Goal: Task Accomplishment & Management: Manage account settings

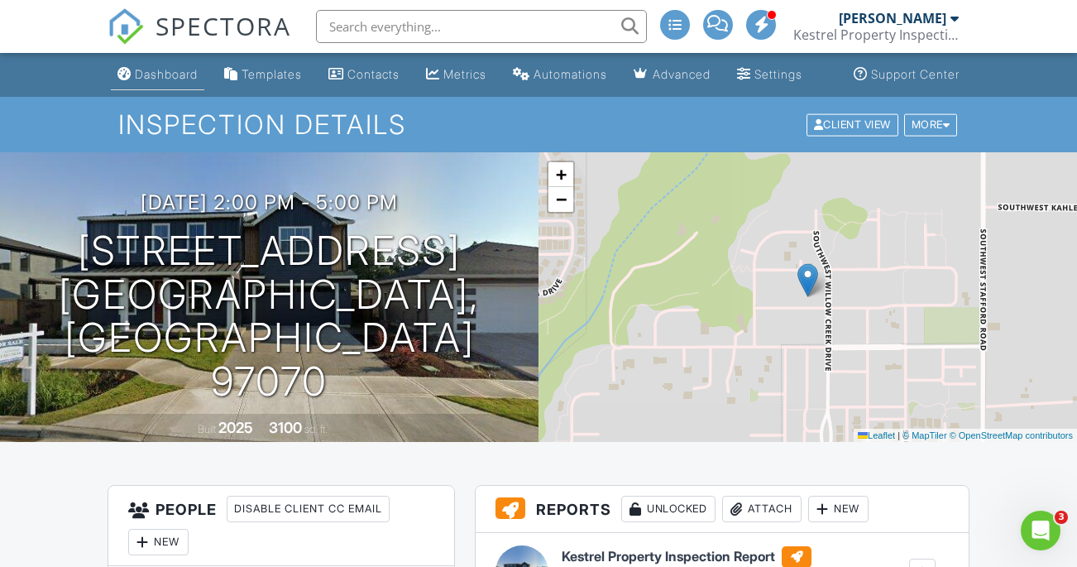
click at [135, 81] on div "Dashboard" at bounding box center [166, 74] width 63 height 14
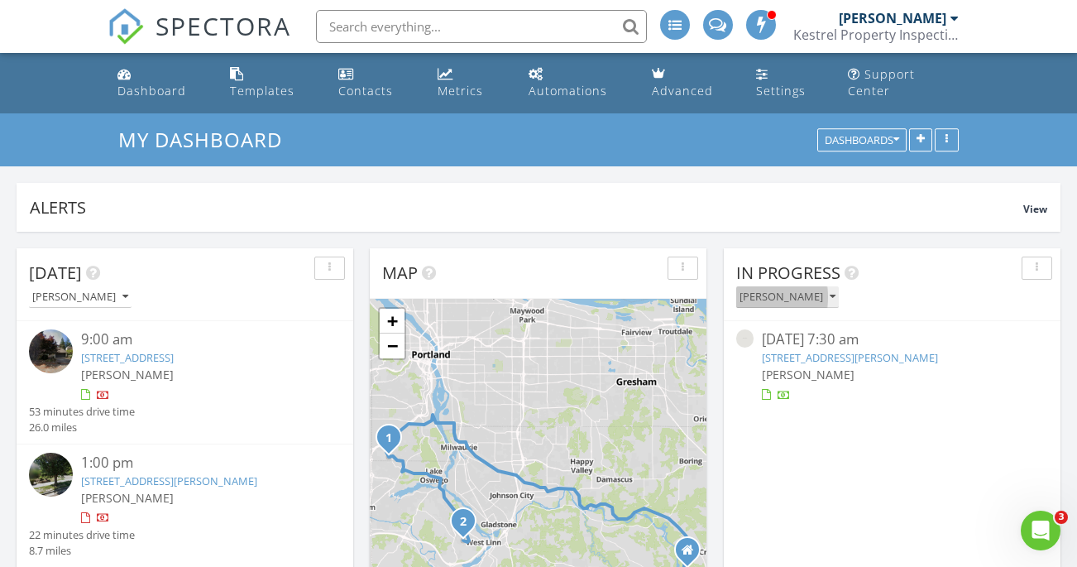
click at [830, 291] on icon "button" at bounding box center [833, 297] width 6 height 12
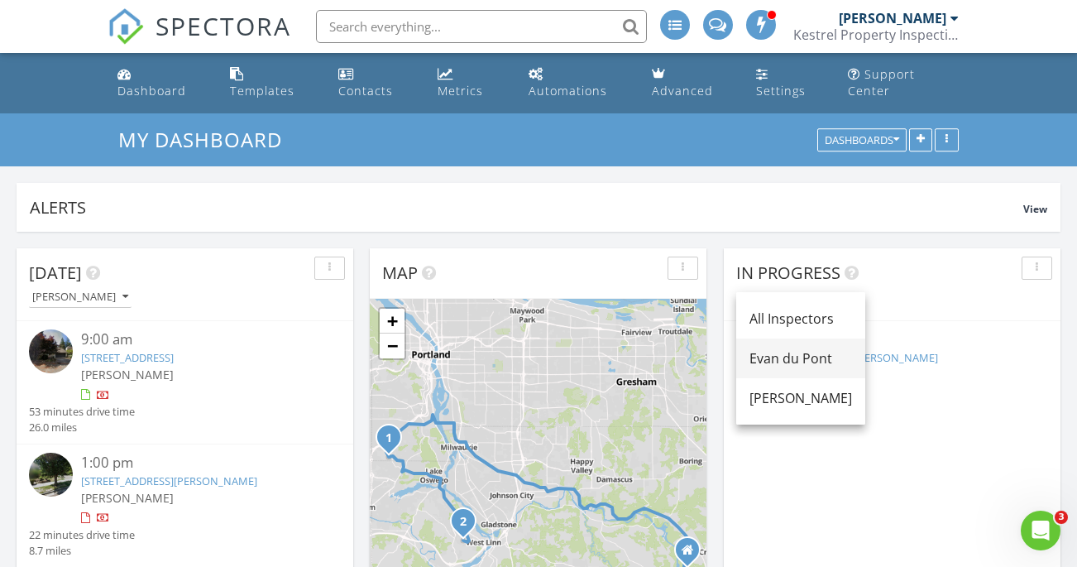
click at [786, 361] on div "Evan du Pont" at bounding box center [800, 358] width 103 height 20
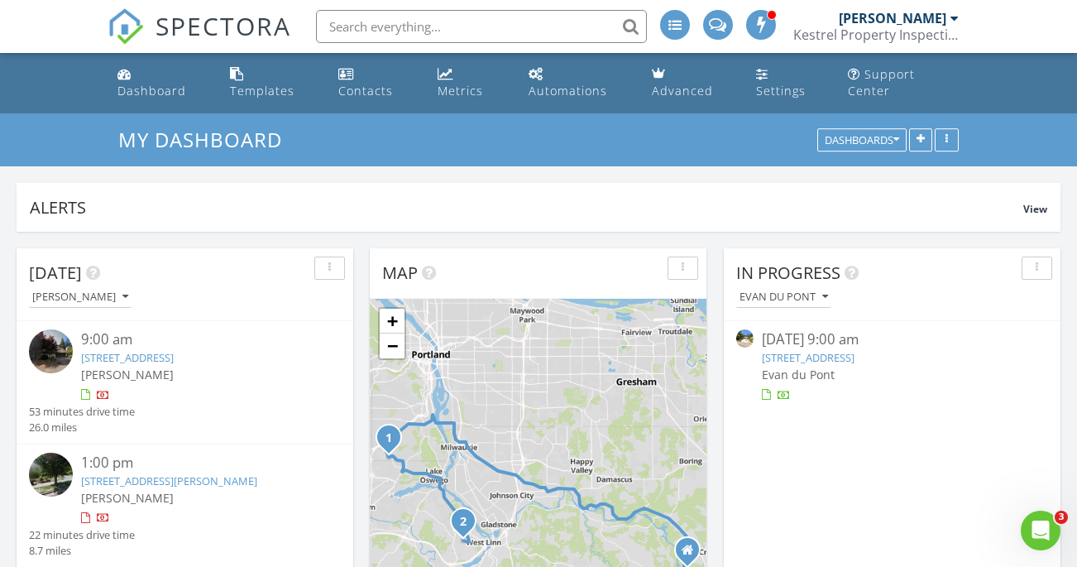
click at [836, 350] on link "4208 Riverview Dr, West Linn, OR 97068" at bounding box center [808, 357] width 93 height 15
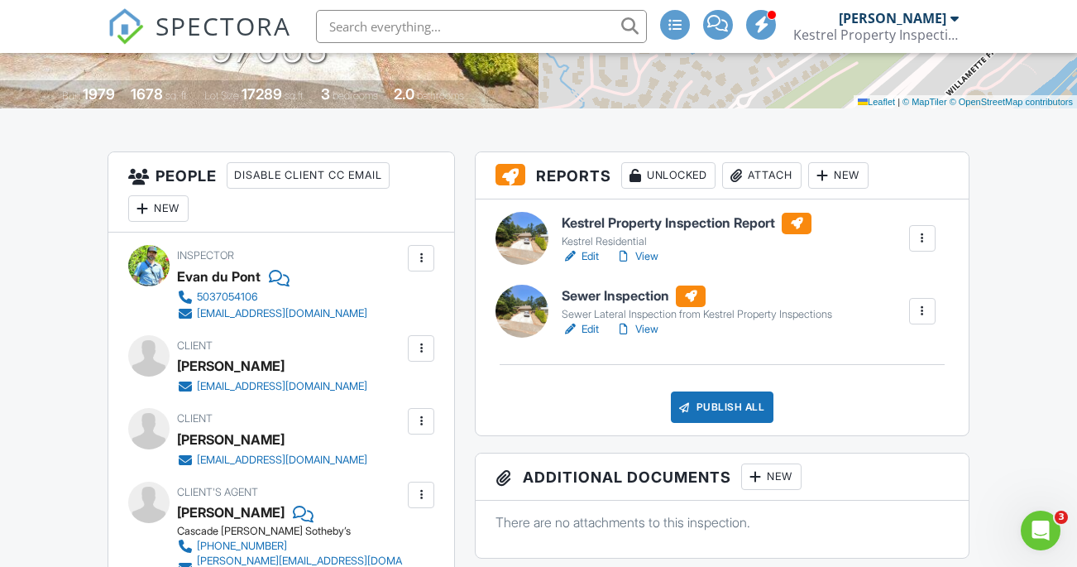
click at [588, 265] on link "Edit" at bounding box center [580, 256] width 37 height 17
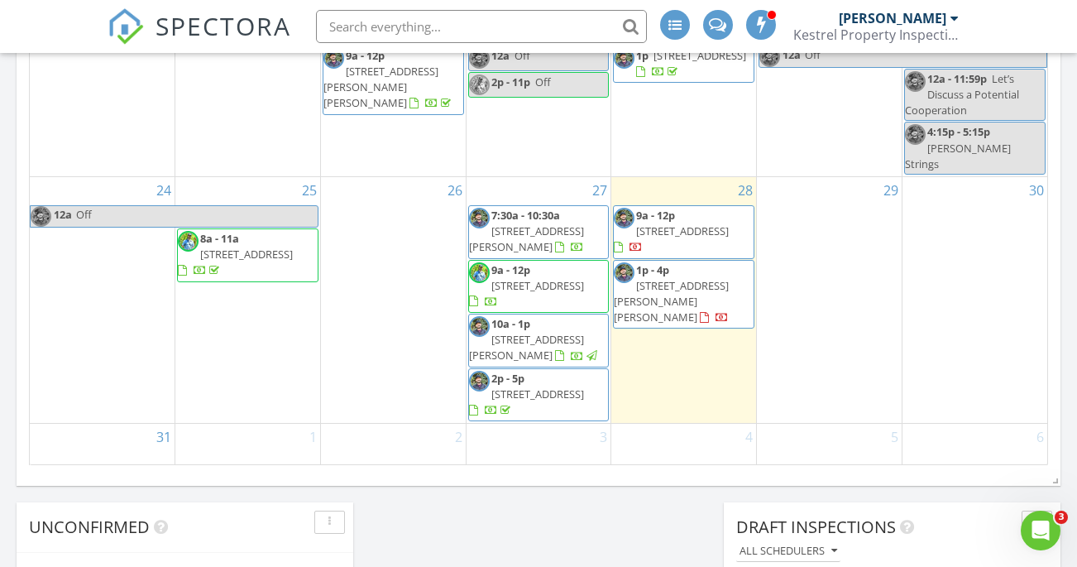
scroll to position [137, 0]
click at [543, 279] on span "4208 Riverview Dr, West Linn 97068" at bounding box center [537, 286] width 93 height 15
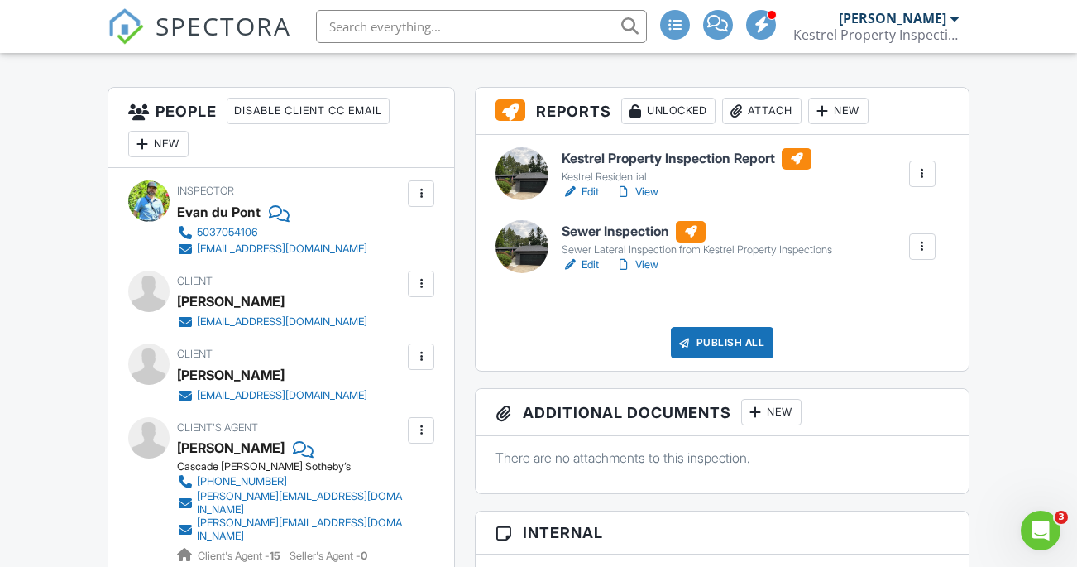
click at [583, 200] on link "Edit" at bounding box center [580, 192] width 37 height 17
